Goal: Transaction & Acquisition: Register for event/course

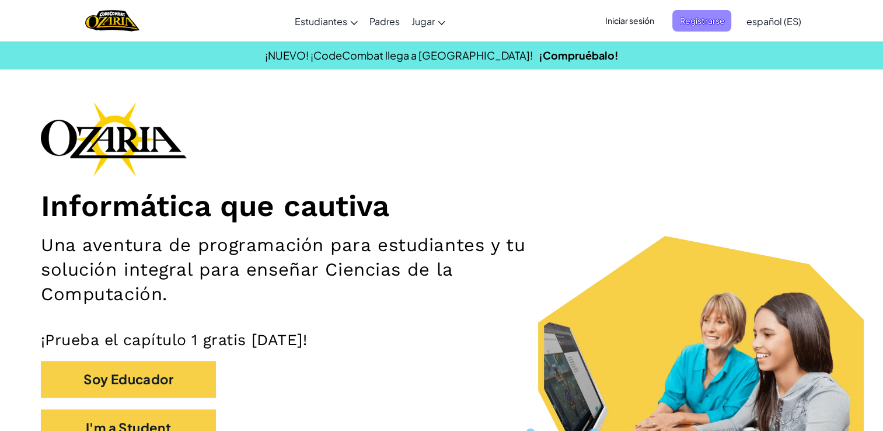
click at [706, 15] on span "Registrarse" at bounding box center [701, 21] width 59 height 22
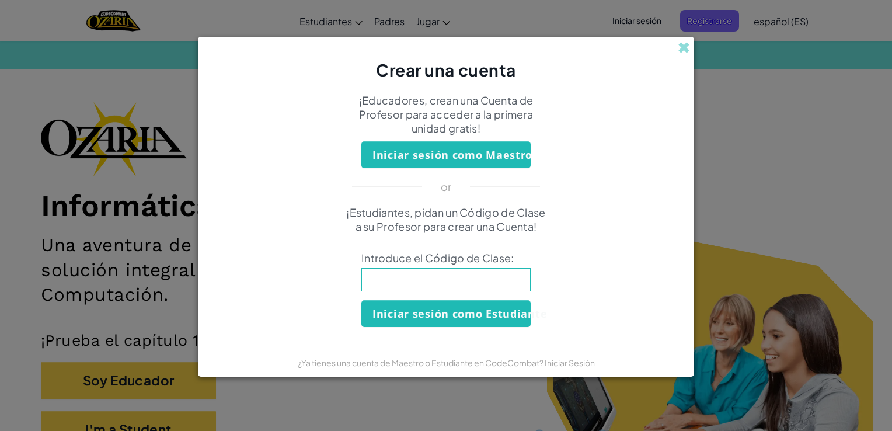
click at [417, 274] on input at bounding box center [445, 279] width 169 height 23
type input "EyeHandHome"
click at [419, 316] on button "Iniciar sesión como Estudiante" at bounding box center [445, 313] width 169 height 27
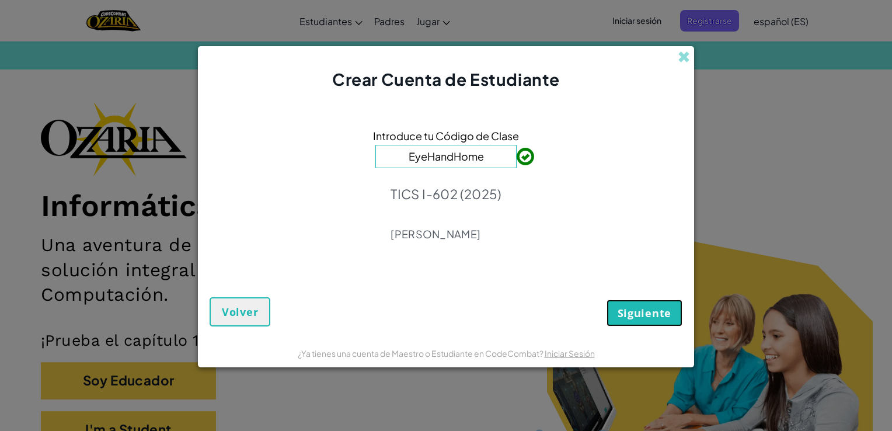
click at [647, 314] on span "Siguiente" at bounding box center [644, 313] width 54 height 14
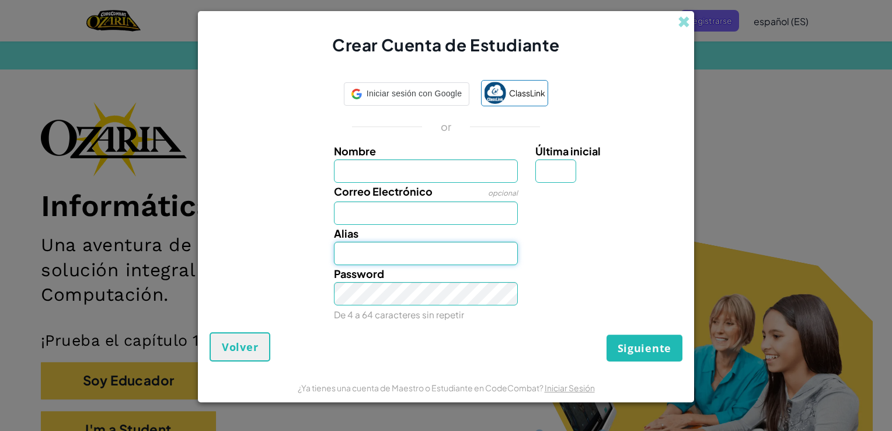
type input "[EMAIL_ADDRESS][DOMAIN_NAME]"
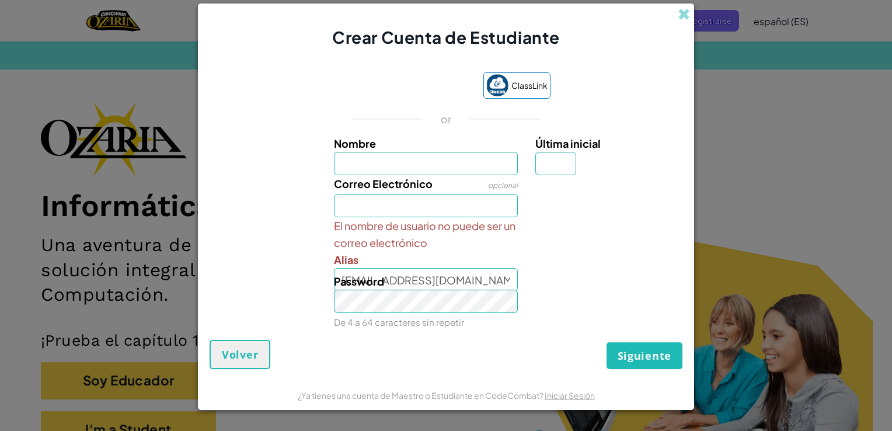
click at [620, 301] on div "Password De 4 a 64 caracteres sin repetir" at bounding box center [446, 302] width 484 height 58
click at [398, 166] on input "Nombre" at bounding box center [426, 163] width 184 height 23
type input "[PERSON_NAME]"
type input "C"
type input "AlekC"
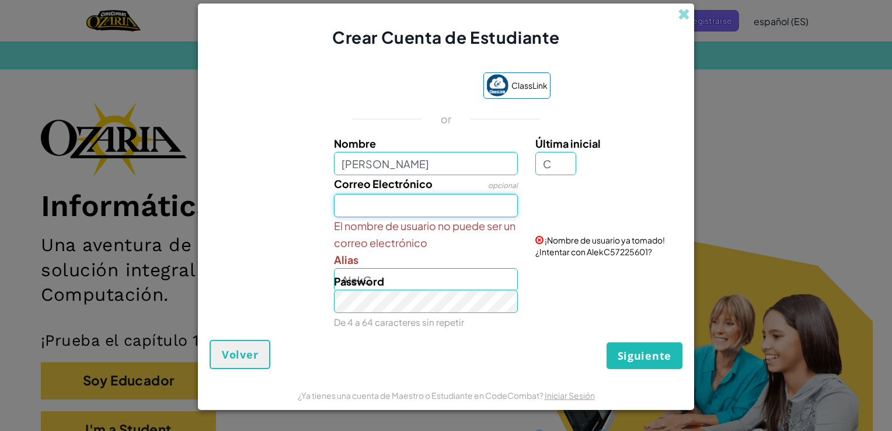
click at [390, 205] on input "Correo Electrónico" at bounding box center [426, 205] width 184 height 23
type input "[EMAIL_ADDRESS][DOMAIN_NAME]"
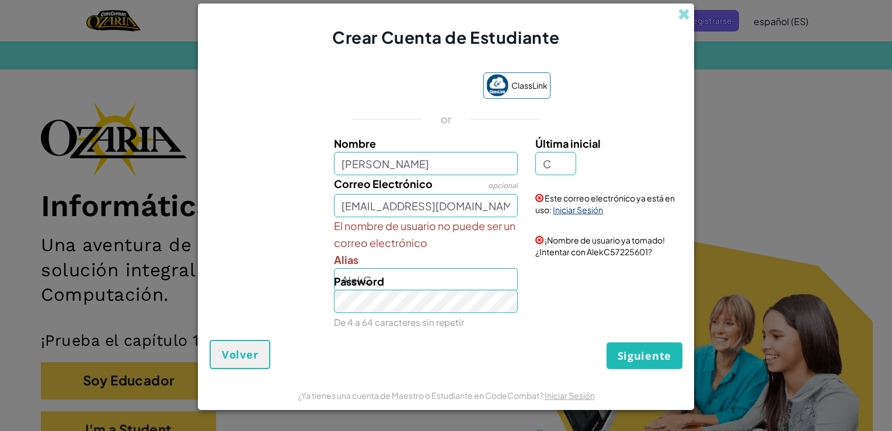
click at [583, 208] on link "Iniciar Sesión" at bounding box center [578, 209] width 50 height 11
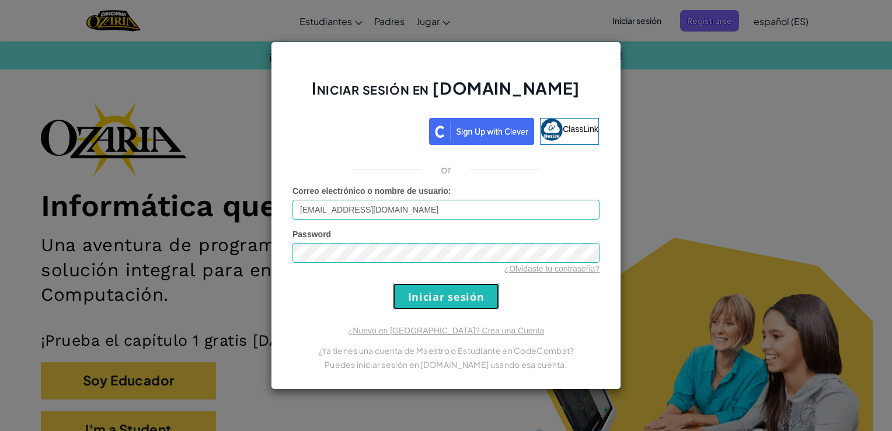
click at [462, 292] on input "Iniciar sesión" at bounding box center [446, 296] width 106 height 26
